Goal: Information Seeking & Learning: Learn about a topic

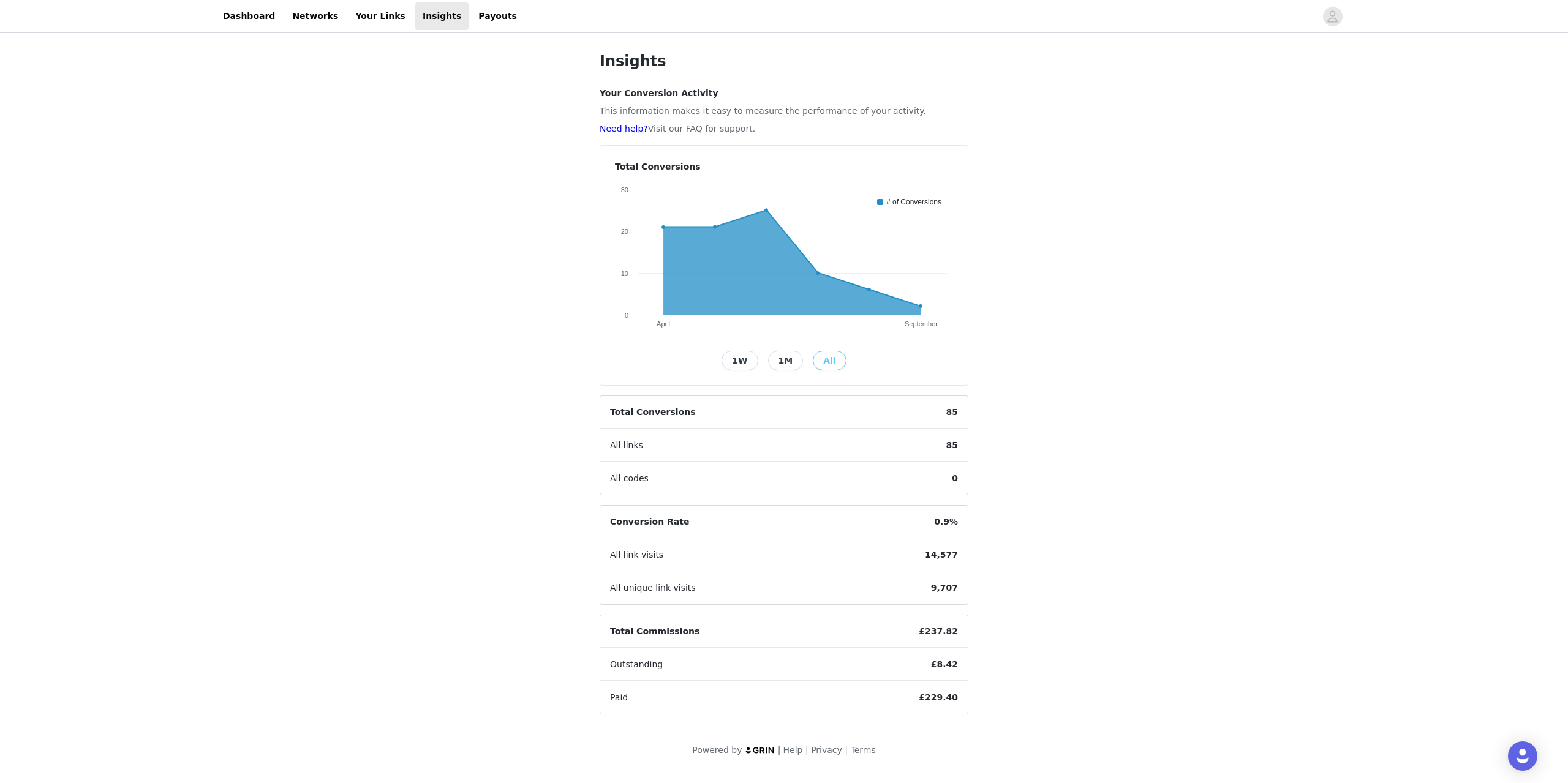
click at [945, 557] on span "14,577" at bounding box center [941, 555] width 52 height 32
click at [1049, 557] on div "Insights Your Conversion Activity This information makes it easy to measure the…" at bounding box center [784, 403] width 1568 height 736
click at [950, 519] on span "0.9%" at bounding box center [946, 522] width 43 height 32
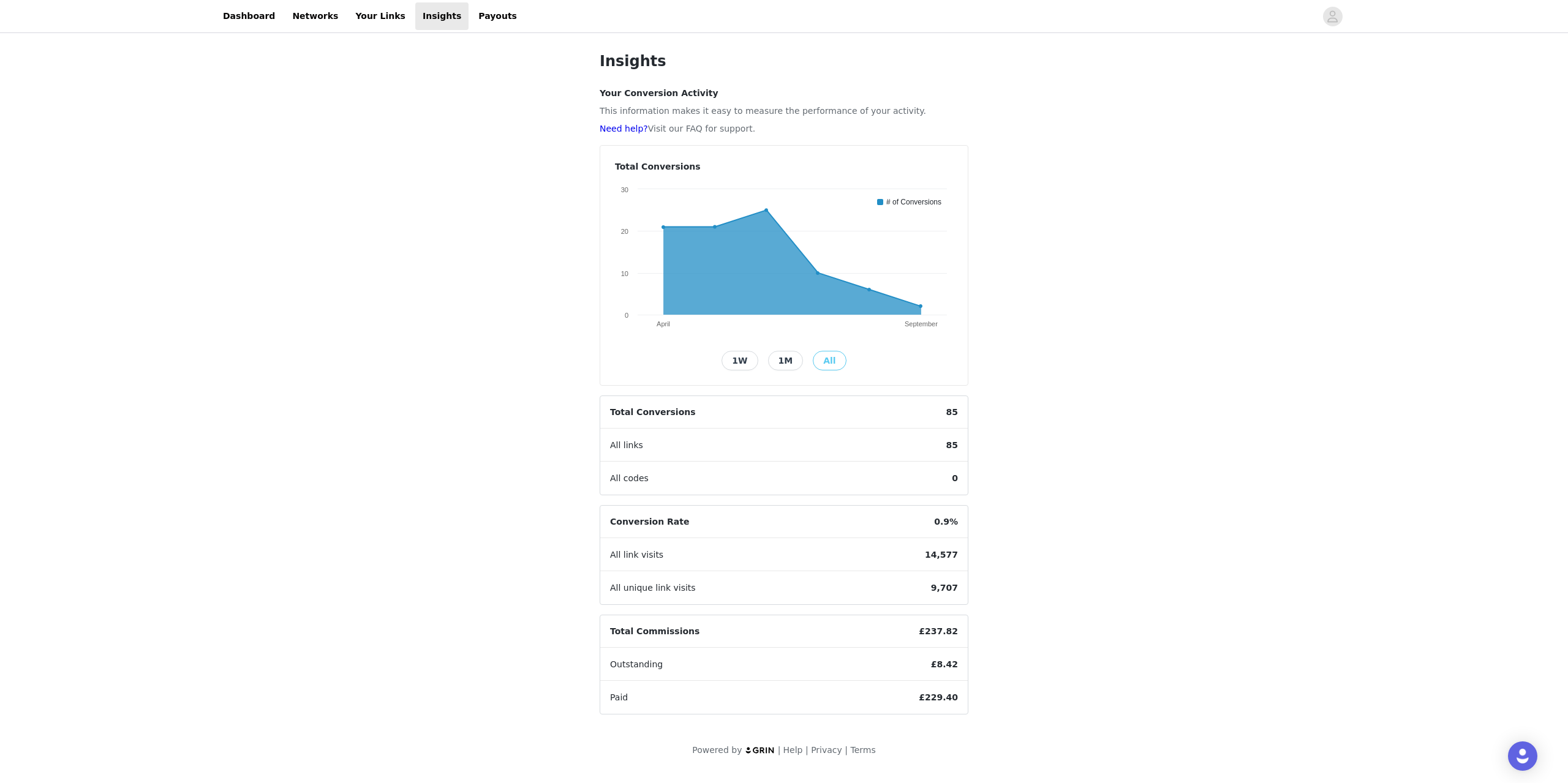
drag, startPoint x: 1076, startPoint y: 542, endPoint x: 1083, endPoint y: 543, distance: 7.1
click at [1078, 543] on div "Insights Your Conversion Activity This information makes it easy to measure the…" at bounding box center [784, 403] width 1568 height 736
click at [946, 629] on span "£237.82" at bounding box center [938, 631] width 59 height 32
